Goal: Task Accomplishment & Management: Use online tool/utility

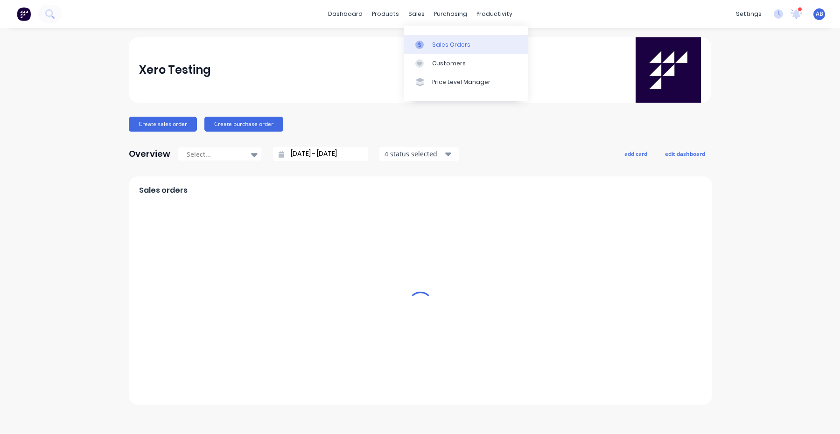
click at [432, 42] on div "Sales Orders" at bounding box center [451, 45] width 38 height 8
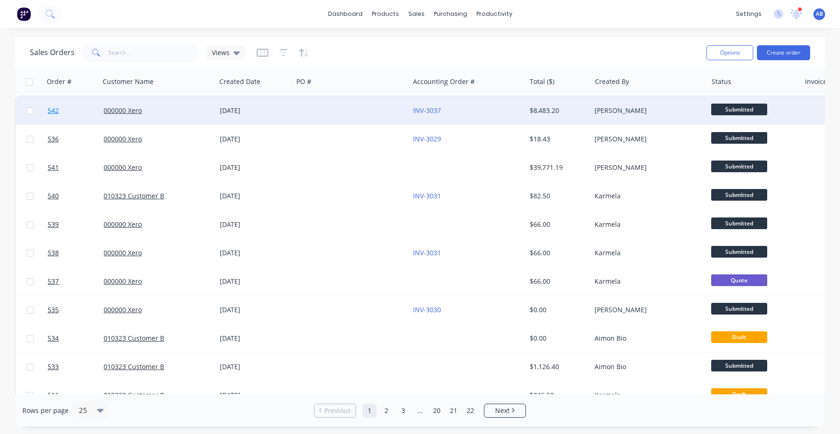
click at [54, 113] on span "542" at bounding box center [53, 110] width 11 height 9
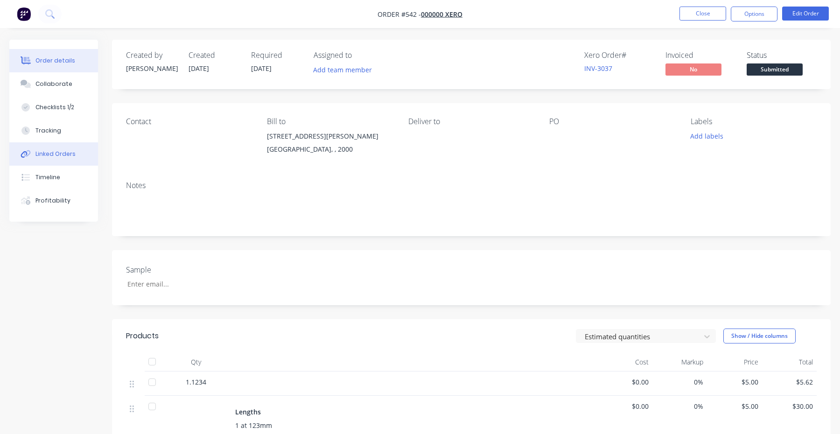
click at [57, 151] on div "Linked Orders" at bounding box center [55, 154] width 40 height 8
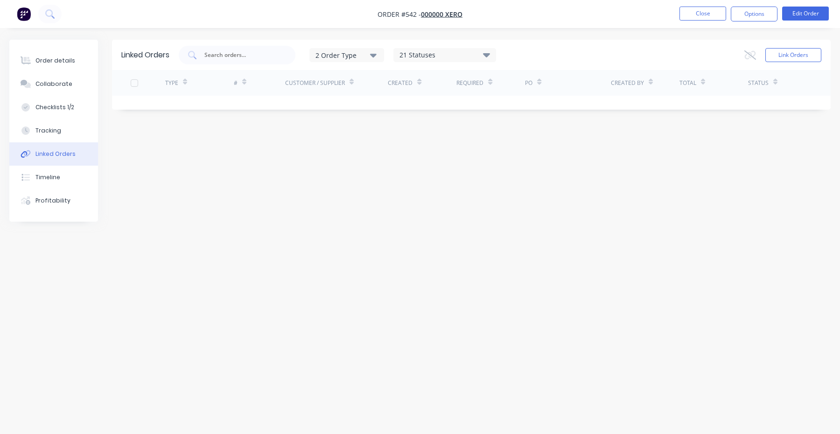
click at [814, 62] on div "Link Orders" at bounding box center [782, 55] width 77 height 19
click at [807, 56] on button "Link Orders" at bounding box center [793, 55] width 56 height 14
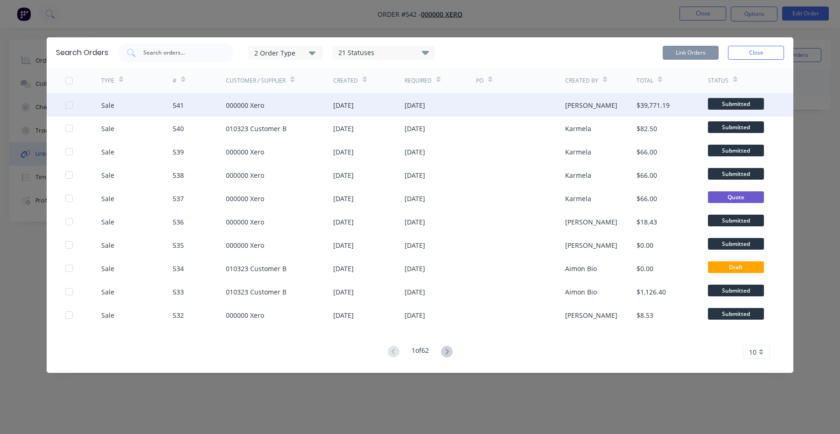
click at [67, 107] on div at bounding box center [69, 105] width 19 height 19
click at [446, 349] on icon at bounding box center [447, 352] width 12 height 12
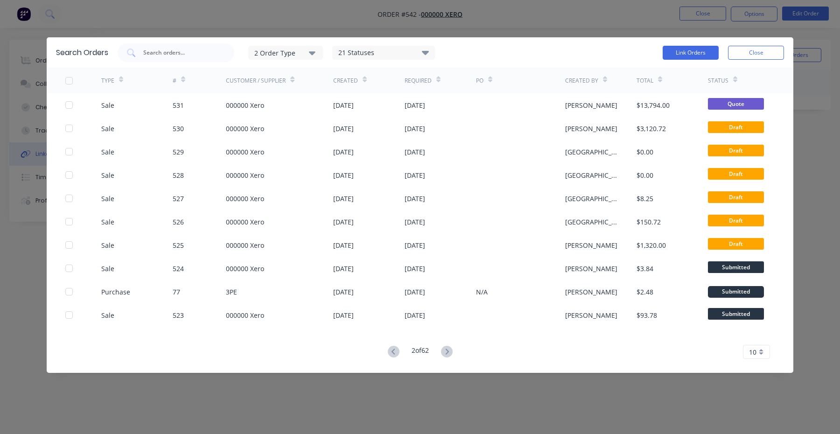
click at [302, 49] on div "2 Order Type" at bounding box center [285, 53] width 63 height 10
click at [328, 76] on div "button" at bounding box center [326, 75] width 19 height 19
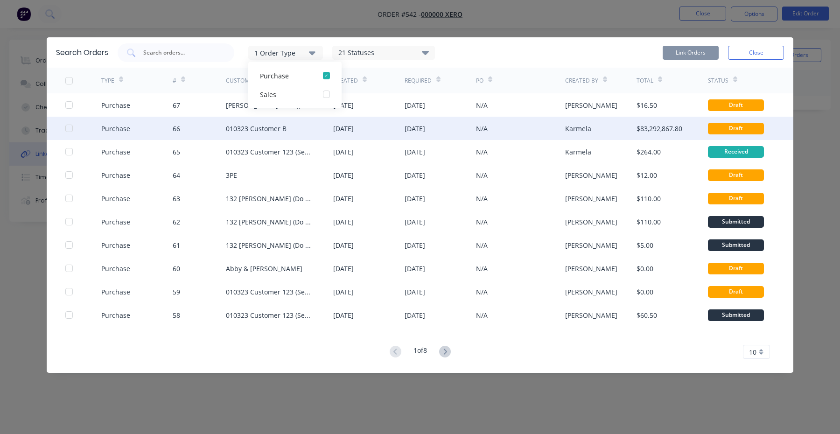
click at [70, 136] on div at bounding box center [83, 128] width 36 height 23
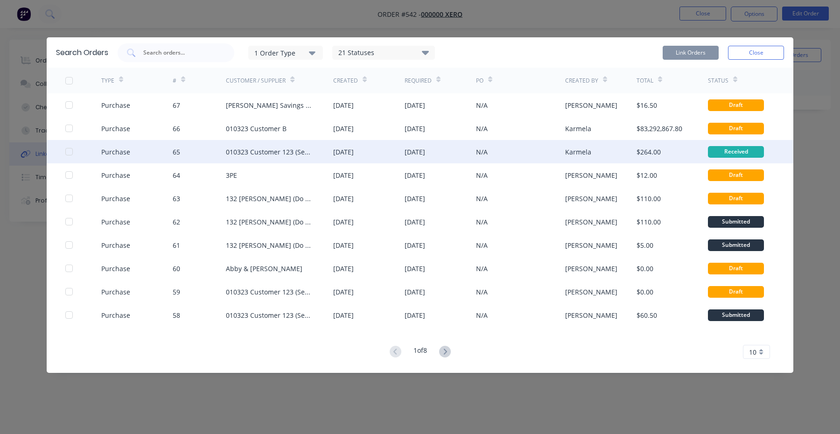
click at [68, 146] on div at bounding box center [83, 151] width 36 height 23
click at [67, 152] on div at bounding box center [69, 151] width 19 height 19
click at [685, 51] on button "Link Orders" at bounding box center [691, 53] width 56 height 14
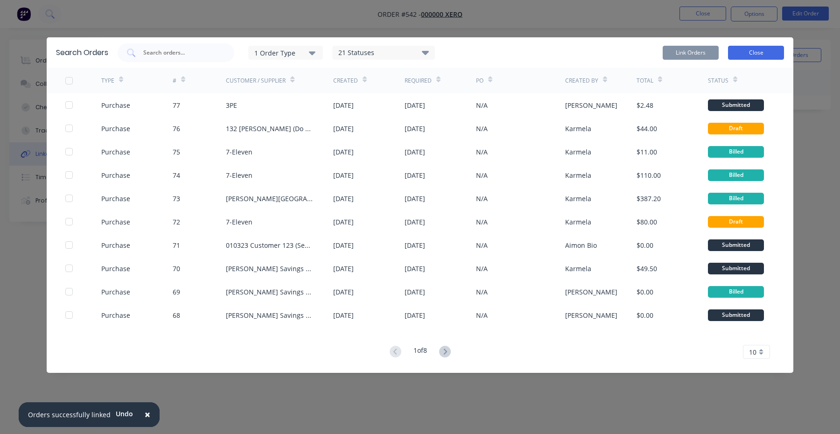
click at [771, 54] on button "Close" at bounding box center [756, 53] width 56 height 14
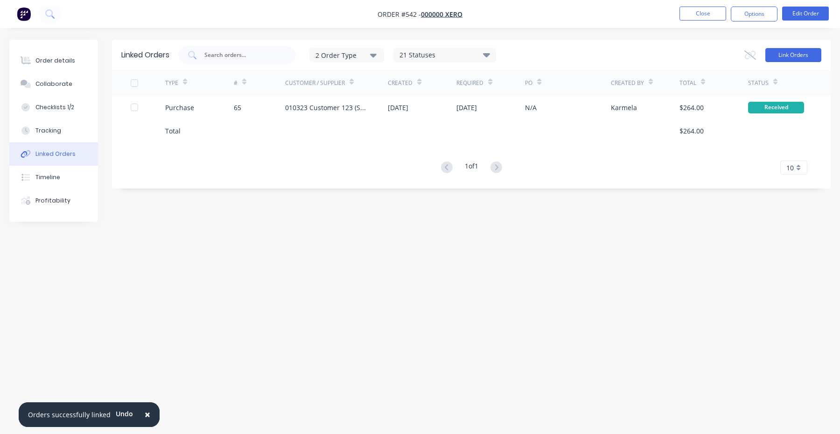
click at [788, 61] on button "Link Orders" at bounding box center [793, 55] width 56 height 14
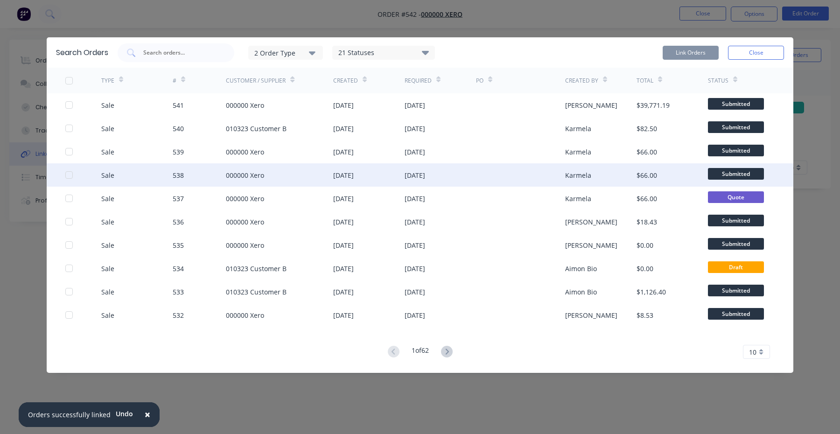
click at [63, 172] on div "Sale 538 000000 Xero 02 Oct 2025 02 Oct 2025 Karmela $66.00 Submitted" at bounding box center [420, 174] width 746 height 23
click at [70, 175] on div at bounding box center [69, 175] width 19 height 19
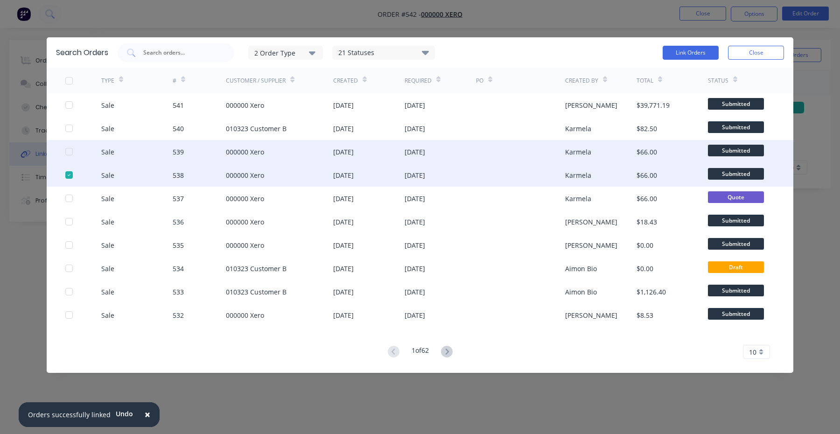
click at [68, 162] on div at bounding box center [83, 151] width 36 height 23
click at [70, 154] on div at bounding box center [69, 151] width 19 height 19
click at [70, 173] on div at bounding box center [69, 175] width 19 height 19
click at [698, 52] on button "Link Orders" at bounding box center [691, 53] width 56 height 14
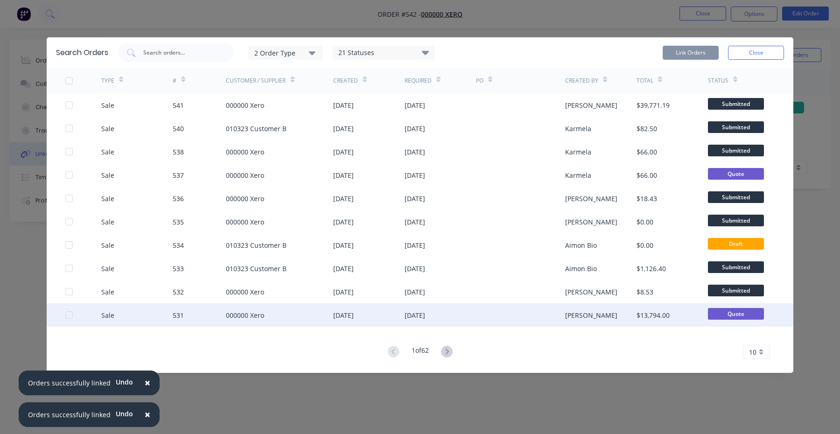
click at [66, 317] on div at bounding box center [69, 315] width 19 height 19
click at [693, 54] on button "Link Orders" at bounding box center [691, 53] width 56 height 14
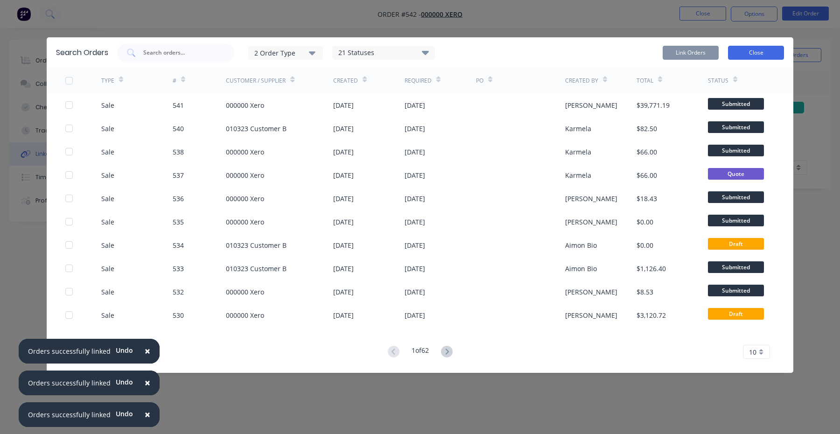
click at [771, 52] on button "Close" at bounding box center [756, 53] width 56 height 14
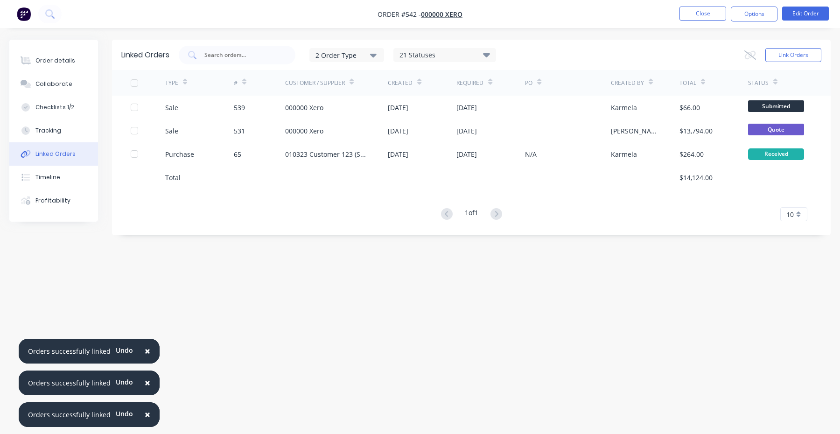
click at [145, 351] on span "×" at bounding box center [148, 350] width 6 height 13
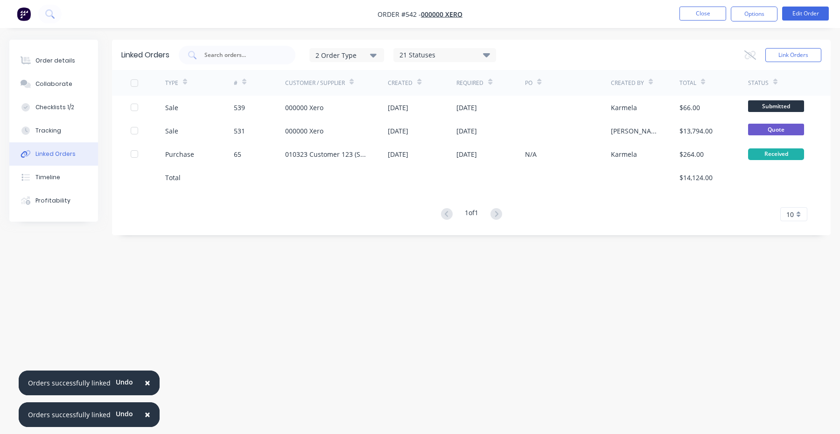
click at [145, 382] on span "×" at bounding box center [148, 382] width 6 height 13
click at [145, 413] on span "×" at bounding box center [148, 414] width 6 height 13
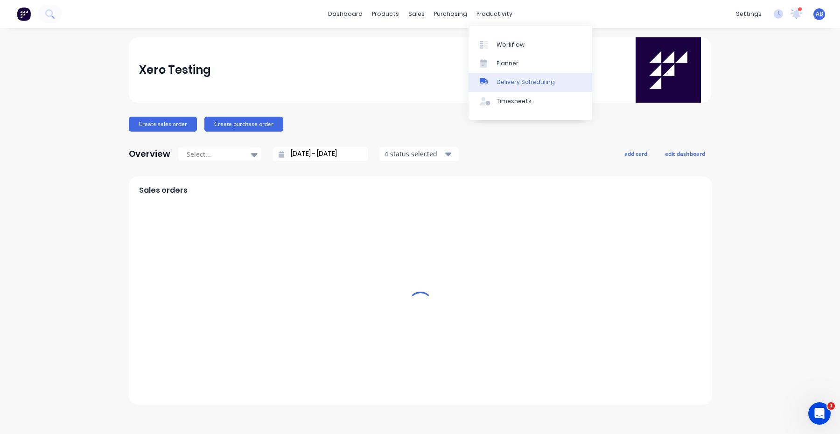
click at [512, 83] on div "Delivery Scheduling" at bounding box center [525, 82] width 58 height 8
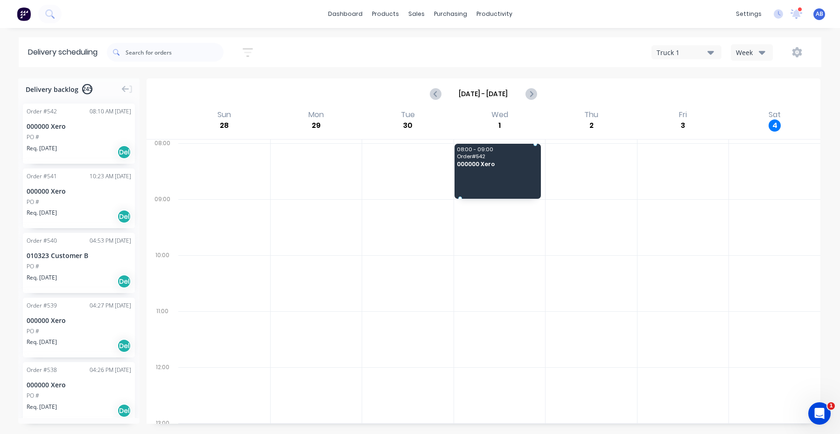
drag, startPoint x: 86, startPoint y: 142, endPoint x: 496, endPoint y: 171, distance: 410.7
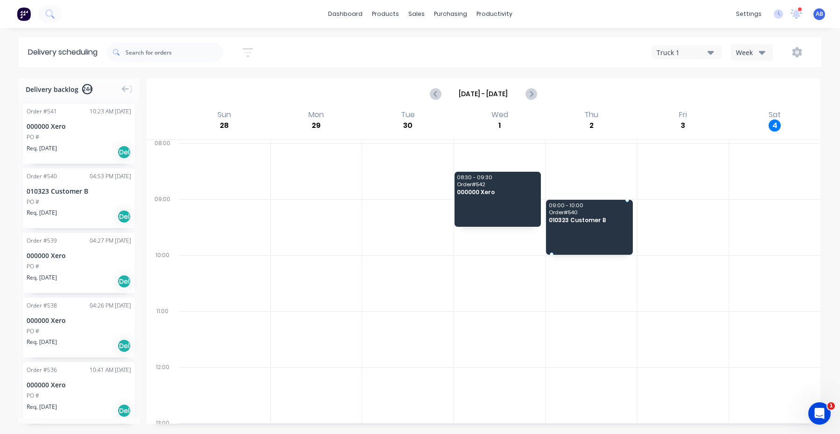
drag, startPoint x: 57, startPoint y: 195, endPoint x: 615, endPoint y: 214, distance: 557.9
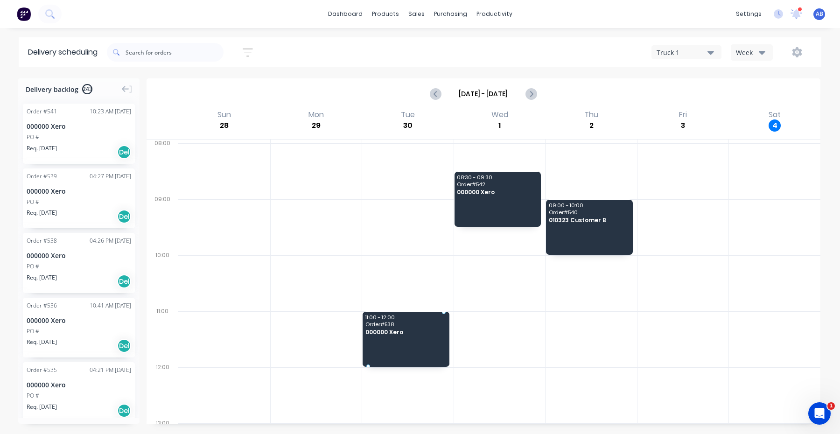
drag, startPoint x: 72, startPoint y: 237, endPoint x: 415, endPoint y: 332, distance: 356.2
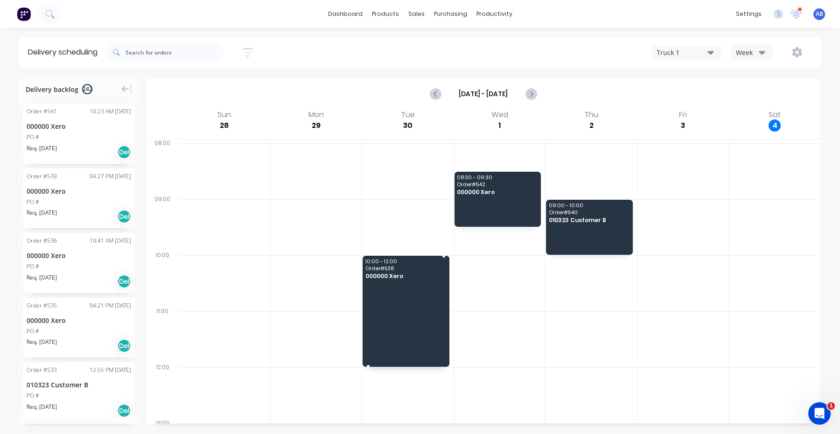
drag, startPoint x: 443, startPoint y: 312, endPoint x: 444, endPoint y: 253, distance: 58.8
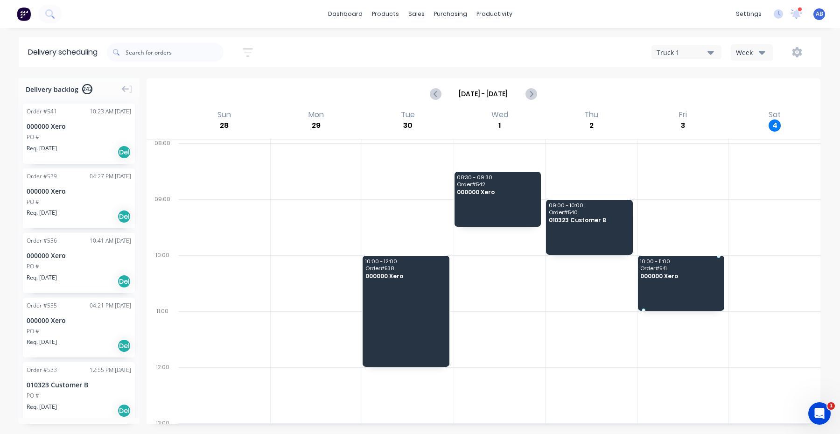
drag, startPoint x: 52, startPoint y: 146, endPoint x: 675, endPoint y: 261, distance: 633.5
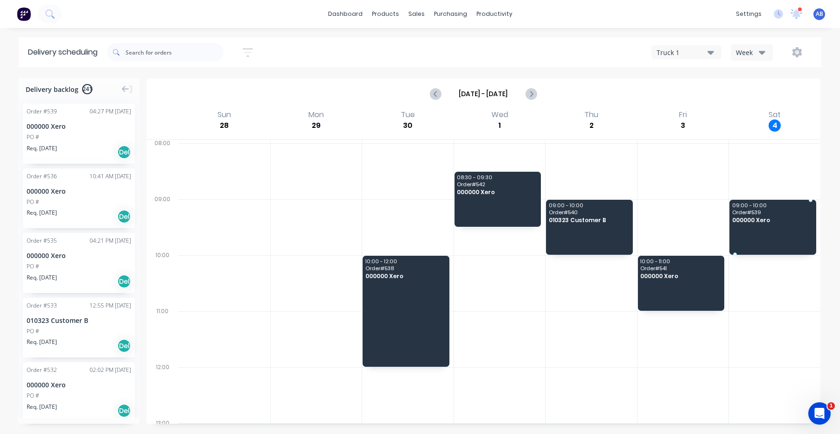
drag, startPoint x: 84, startPoint y: 134, endPoint x: 768, endPoint y: 211, distance: 688.8
click at [687, 48] on div "Truck 1" at bounding box center [681, 53] width 51 height 10
click at [674, 92] on div "Truck 2" at bounding box center [698, 94] width 92 height 19
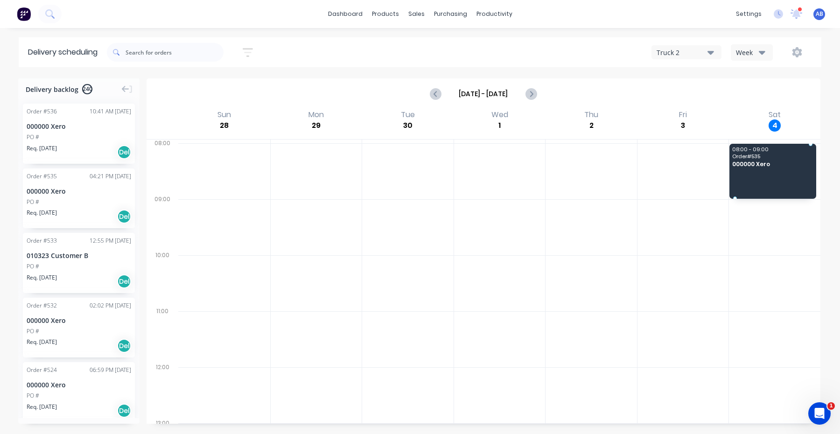
drag, startPoint x: 69, startPoint y: 181, endPoint x: 740, endPoint y: 157, distance: 671.8
